Goal: Task Accomplishment & Management: Use online tool/utility

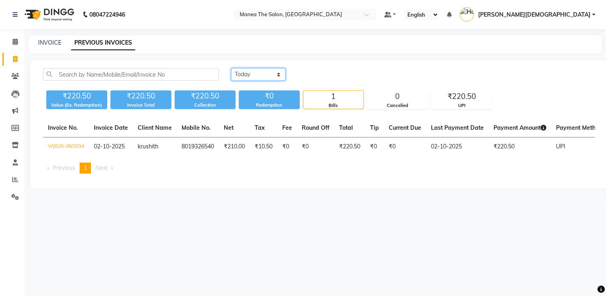
click at [277, 77] on select "[DATE] [DATE] Custom Range" at bounding box center [258, 74] width 54 height 13
select select "[DATE]"
click at [231, 68] on select "[DATE] [DATE] Custom Range" at bounding box center [258, 74] width 54 height 13
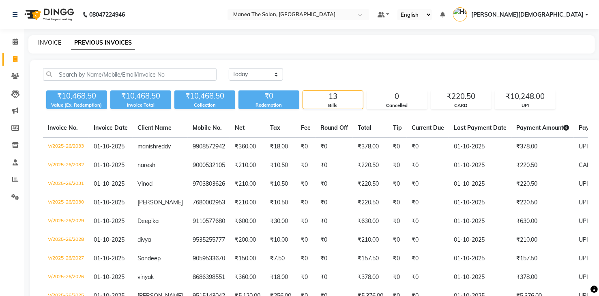
click at [51, 39] on link "INVOICE" at bounding box center [49, 42] width 23 height 7
select select "service"
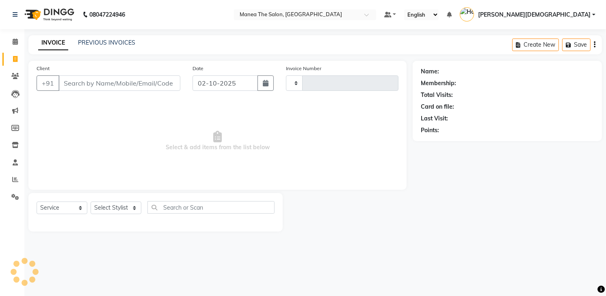
type input "2035"
select select "5481"
click at [103, 283] on div "08047224946 Select Location × Manea The Salon, Dammaiguda Default Panel My Pane…" at bounding box center [303, 148] width 606 height 296
